Goal: Task Accomplishment & Management: Use online tool/utility

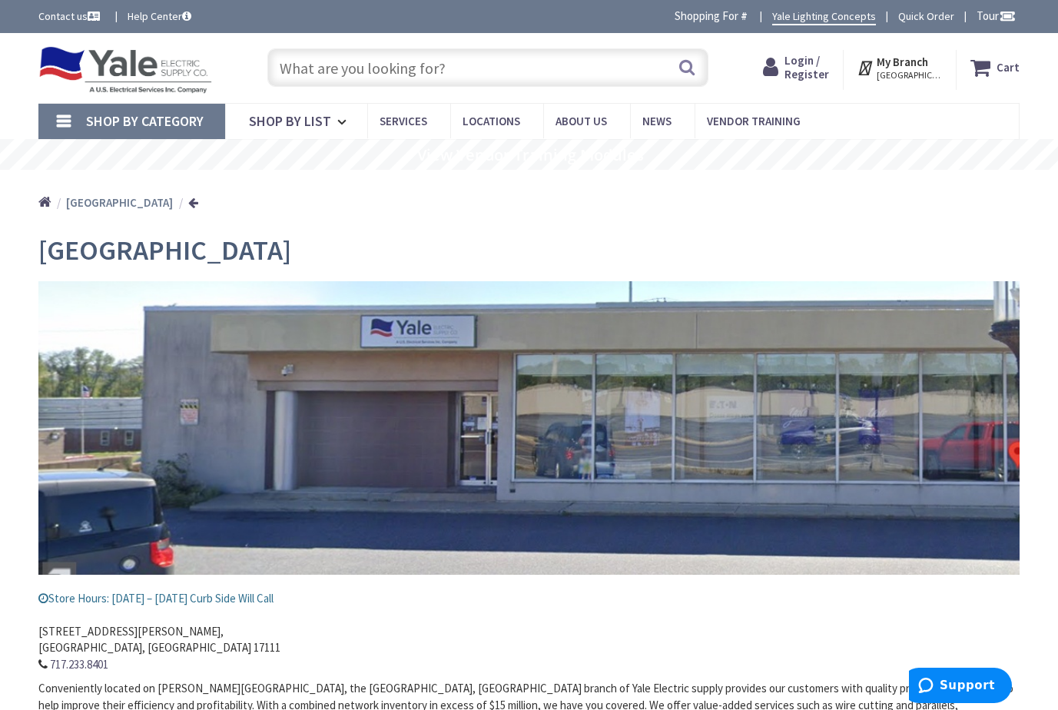
click at [816, 65] on span "Login / Register" at bounding box center [807, 67] width 45 height 28
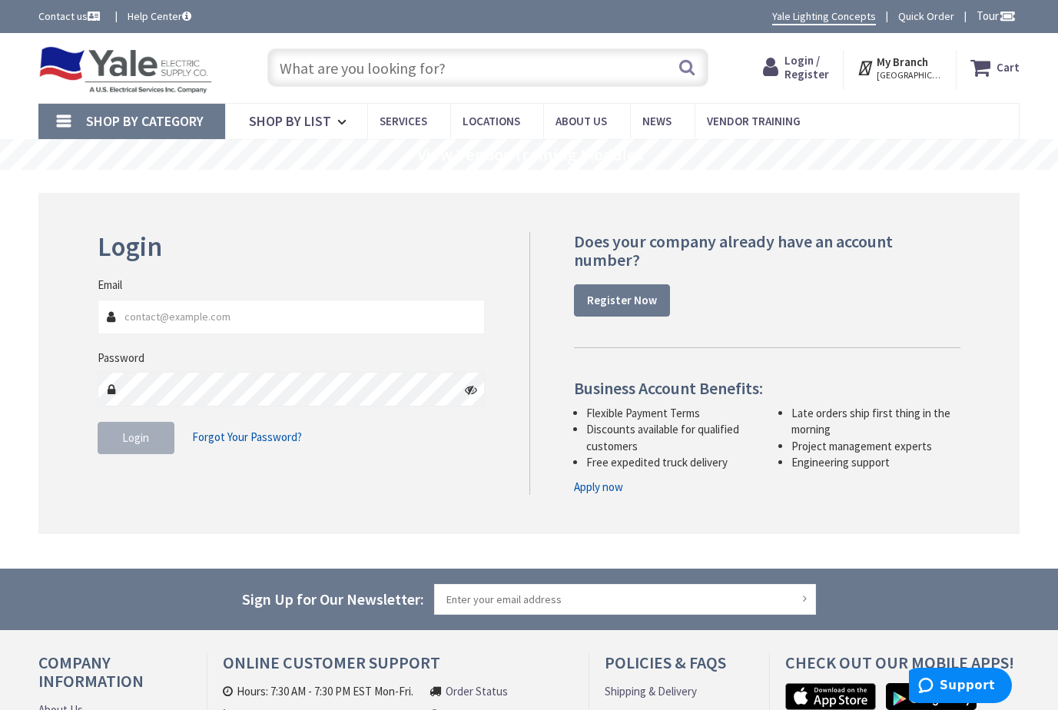
type input "[EMAIL_ADDRESS][DOMAIN_NAME]"
click at [132, 440] on span "Login" at bounding box center [135, 437] width 27 height 15
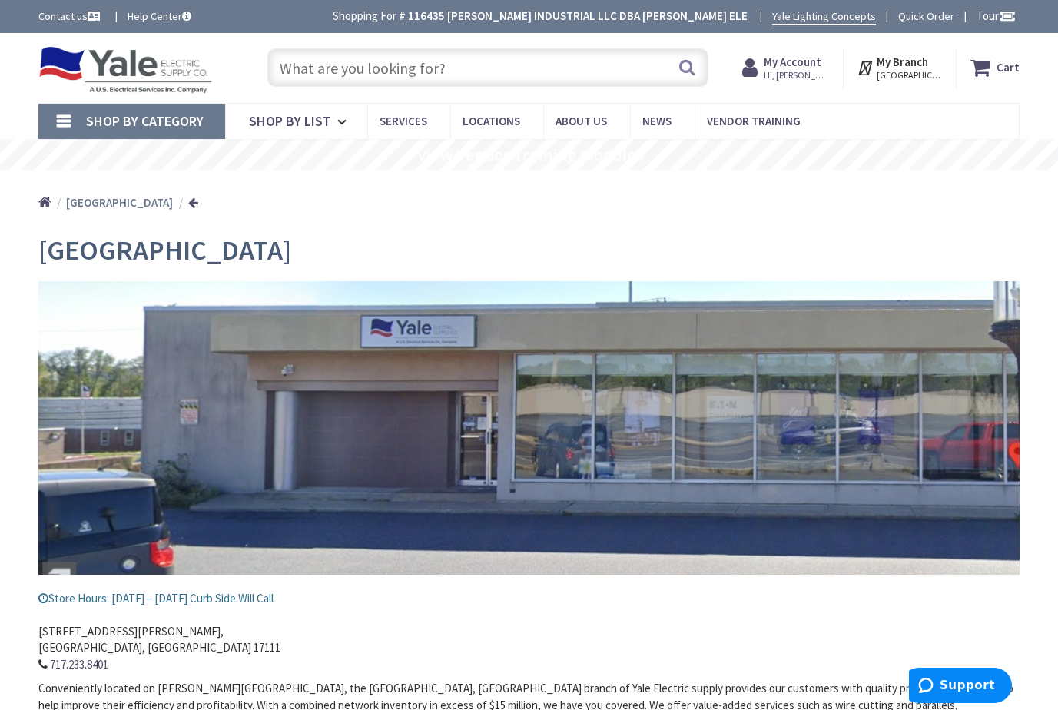
click at [401, 72] on input "text" at bounding box center [487, 67] width 441 height 38
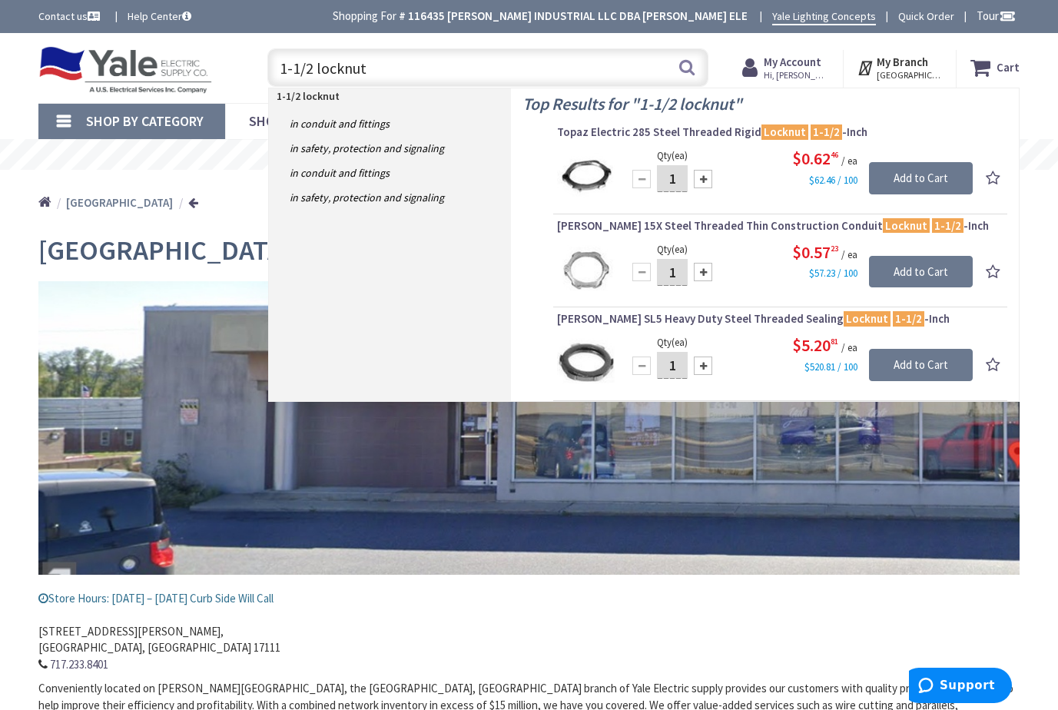
drag, startPoint x: 393, startPoint y: 69, endPoint x: 263, endPoint y: 71, distance: 129.9
click at [263, 71] on div "1-1/2 locknut 1-1/2 locknut Search" at bounding box center [484, 66] width 449 height 49
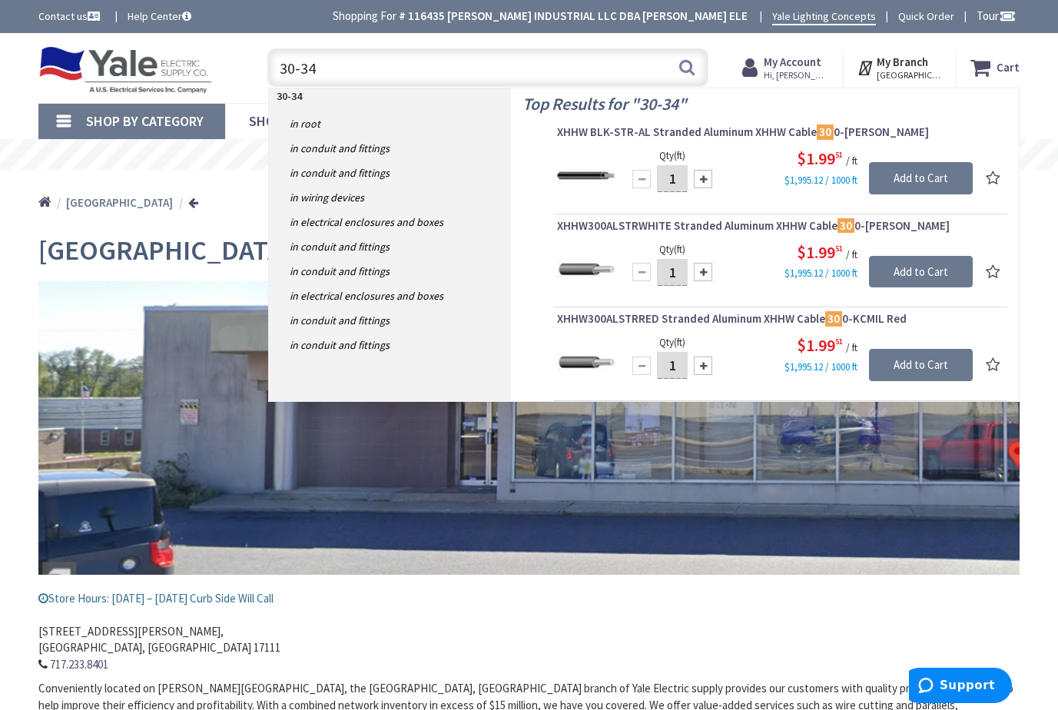
type input "30-341"
